Goal: Navigation & Orientation: Find specific page/section

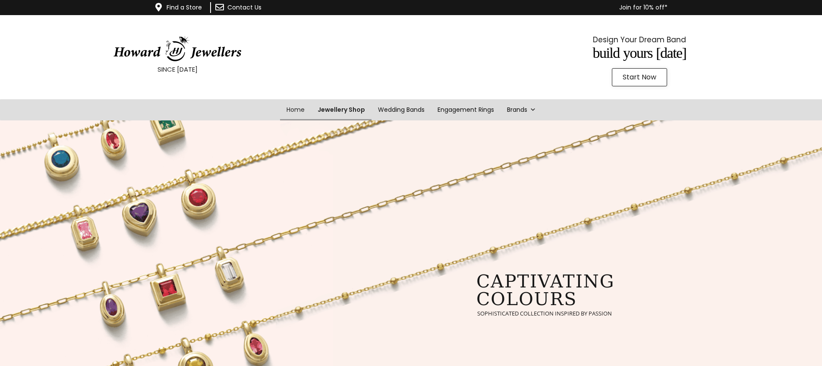
click at [340, 109] on link "Jewellery Shop" at bounding box center [341, 109] width 60 height 21
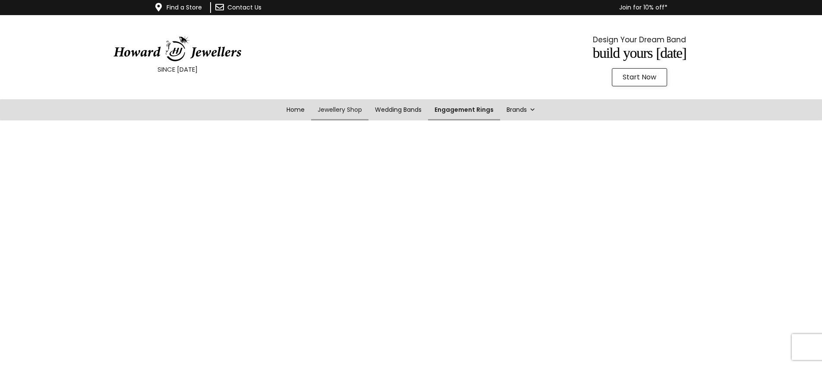
click at [467, 110] on link "Engagement Rings" at bounding box center [464, 109] width 72 height 21
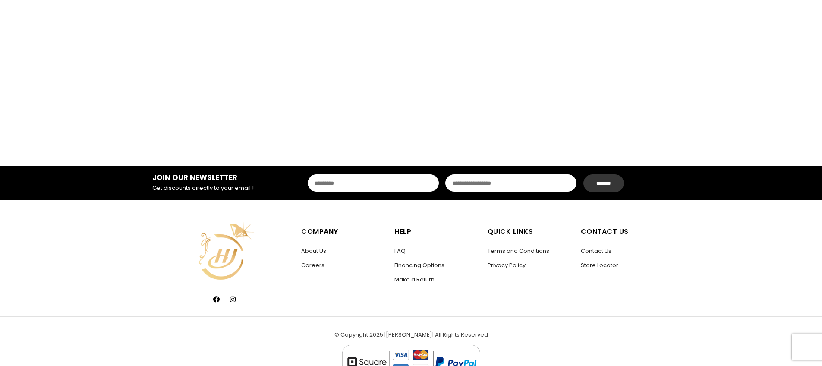
scroll to position [1160, 0]
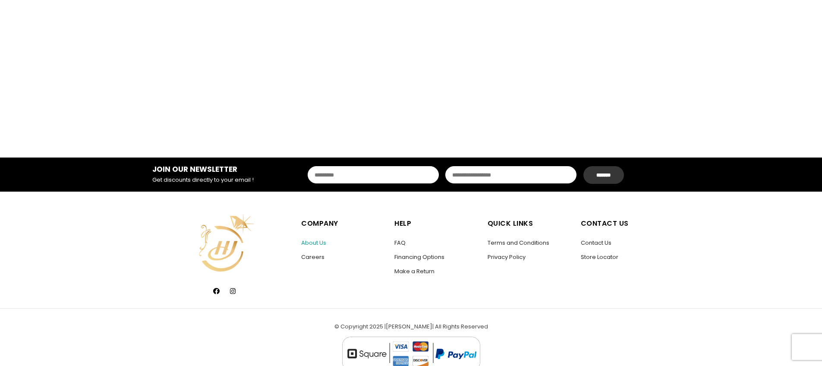
click at [319, 243] on link "About Us" at bounding box center [313, 243] width 25 height 8
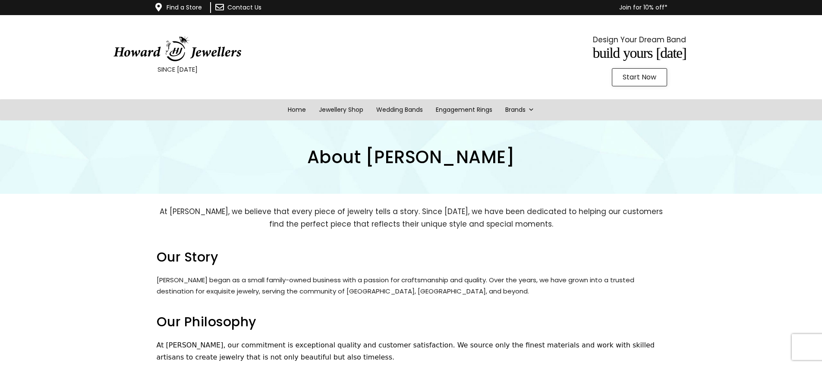
click at [200, 53] on img at bounding box center [177, 49] width 129 height 26
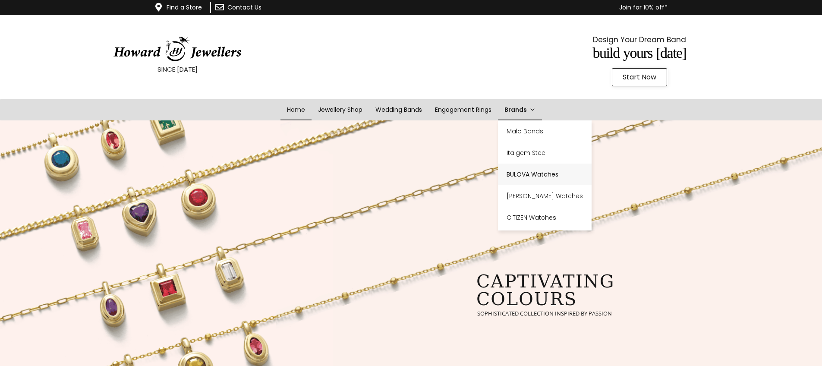
scroll to position [0, 0]
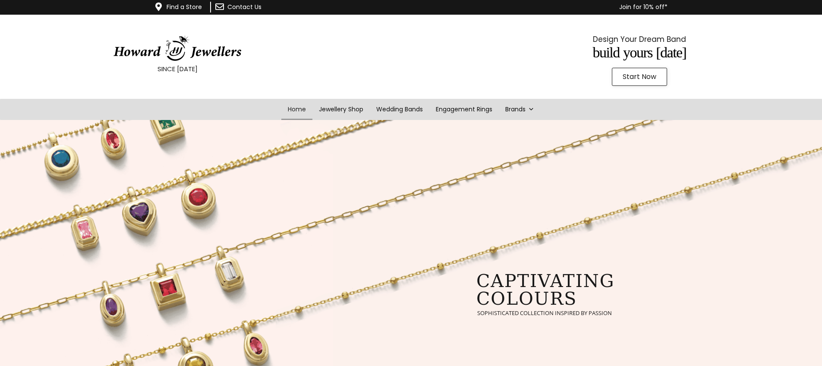
drag, startPoint x: 406, startPoint y: 55, endPoint x: 420, endPoint y: 24, distance: 34.2
click at [406, 55] on div at bounding box center [408, 57] width 151 height 65
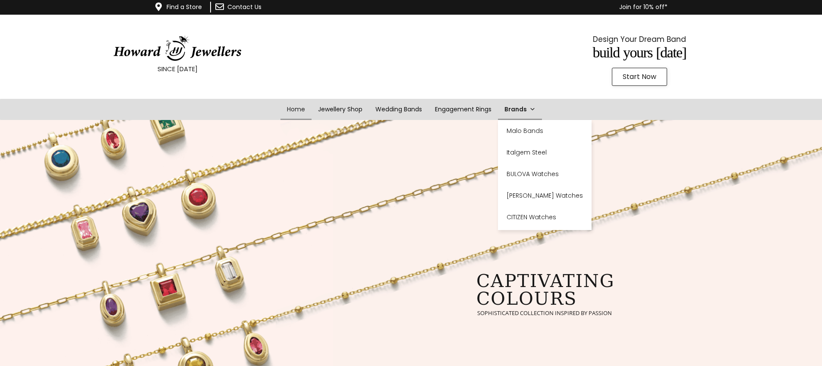
click at [536, 109] on link "Brands" at bounding box center [520, 109] width 44 height 21
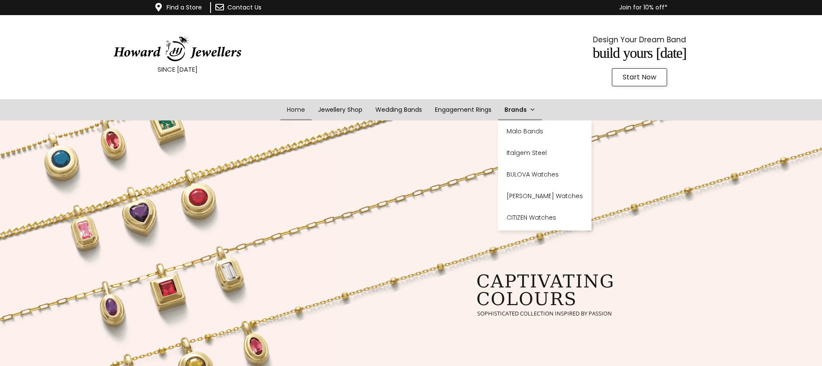
click at [536, 109] on link "Brands" at bounding box center [520, 109] width 44 height 21
